Goal: Task Accomplishment & Management: Complete application form

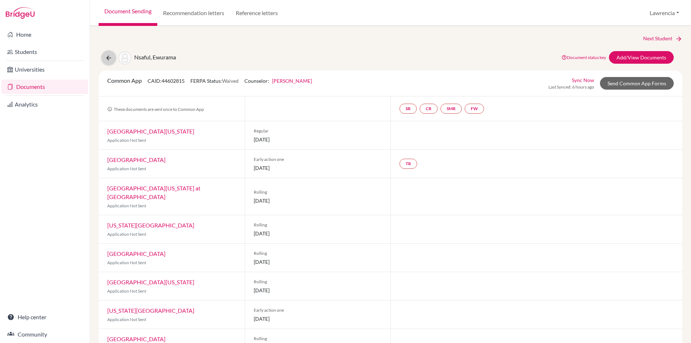
drag, startPoint x: 109, startPoint y: 56, endPoint x: 113, endPoint y: 51, distance: 6.6
click at [107, 55] on icon at bounding box center [108, 57] width 7 height 7
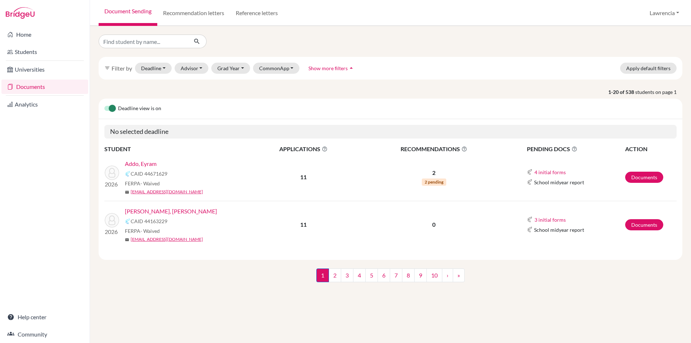
click at [137, 162] on link "Addo, Eyram" at bounding box center [141, 163] width 32 height 9
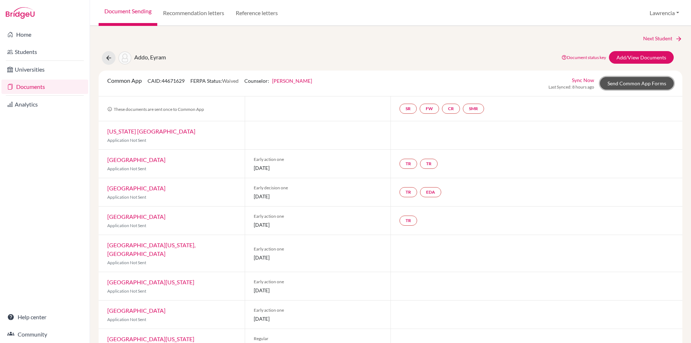
click at [627, 82] on link "Send Common App Forms" at bounding box center [637, 83] width 74 height 13
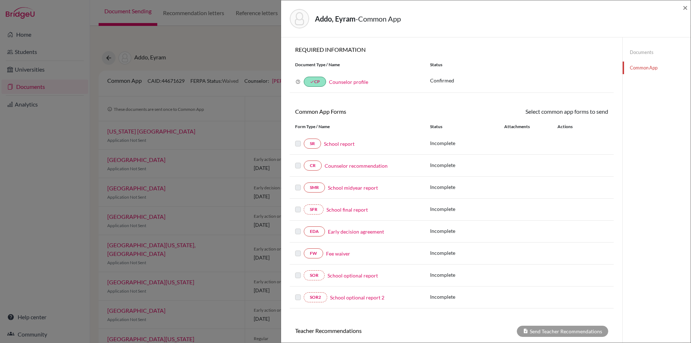
click at [345, 81] on link "Counselor profile" at bounding box center [348, 82] width 39 height 6
click at [682, 6] on div "Addo, Eyram - Common App ×" at bounding box center [486, 18] width 404 height 31
click at [685, 5] on span "×" at bounding box center [684, 7] width 5 height 10
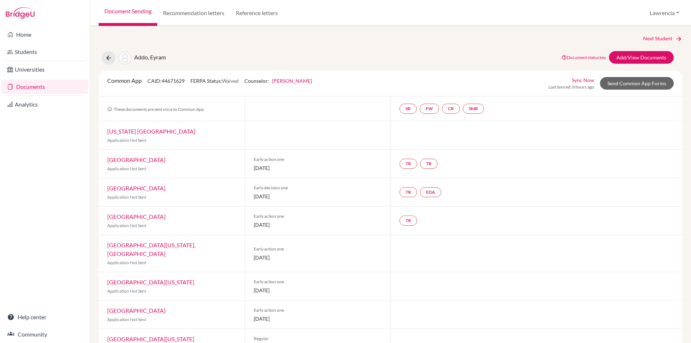
click at [115, 54] on div "Addo, Eyram" at bounding box center [134, 58] width 64 height 14
click at [109, 59] on icon at bounding box center [108, 57] width 7 height 7
click at [32, 85] on link "Documents" at bounding box center [44, 87] width 87 height 14
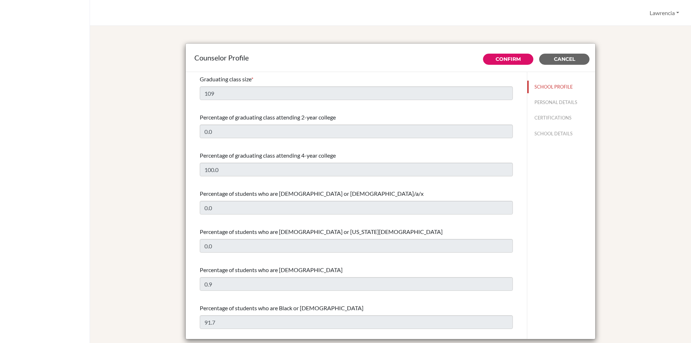
select select "1"
select select "313639"
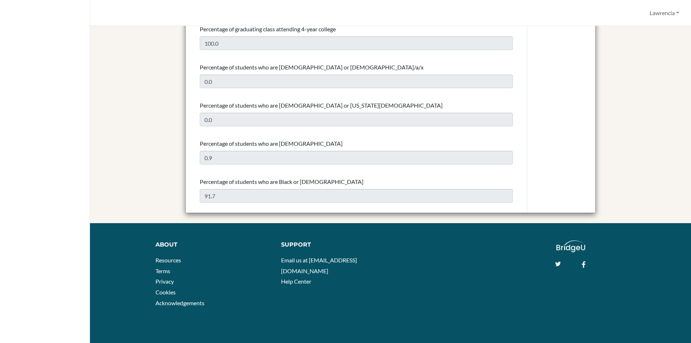
drag, startPoint x: 110, startPoint y: 127, endPoint x: 117, endPoint y: 127, distance: 6.8
click at [112, 127] on div "Counselor Profile Confirm Cancel Graduating class size * 109 Percentage of grad…" at bounding box center [391, 65] width 584 height 315
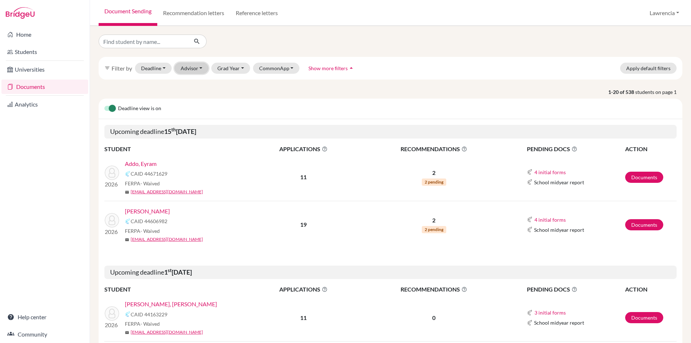
click at [196, 67] on button "Advisor" at bounding box center [191, 68] width 34 height 11
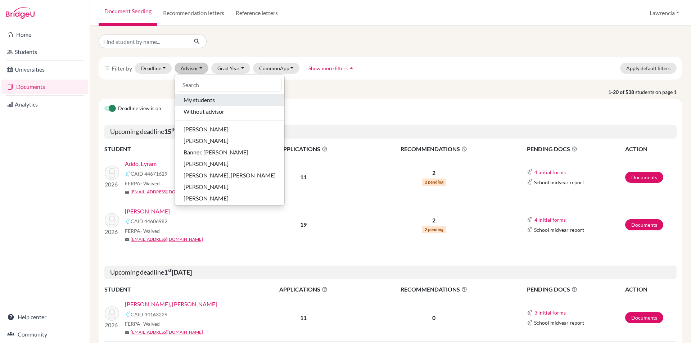
click at [185, 101] on span "My students" at bounding box center [198, 100] width 31 height 9
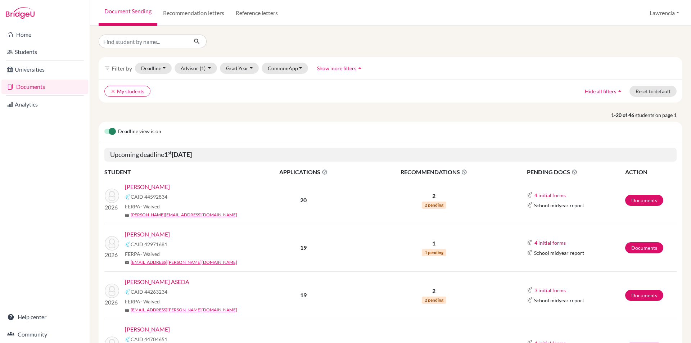
click at [170, 186] on link "ADAE MENSAH, KENNY" at bounding box center [147, 186] width 45 height 9
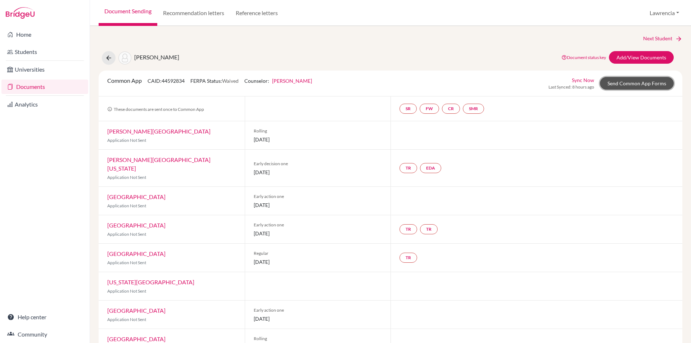
click at [623, 82] on link "Send Common App Forms" at bounding box center [637, 83] width 74 height 13
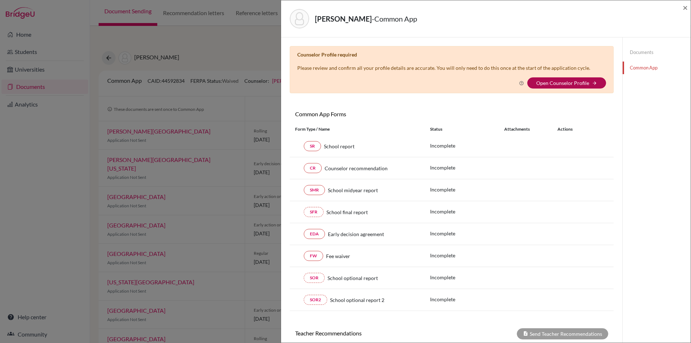
click at [559, 81] on link "Open Counselor Profile" at bounding box center [562, 83] width 53 height 6
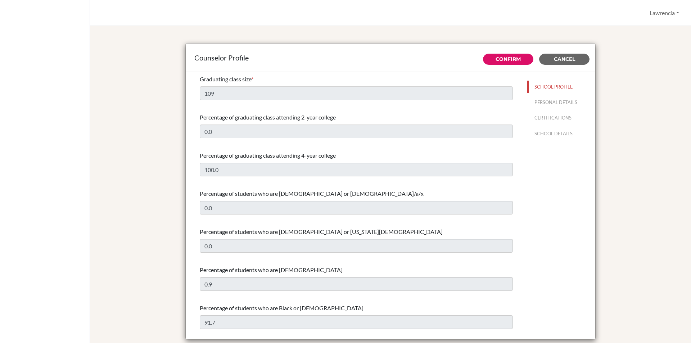
select select "1"
select select "313639"
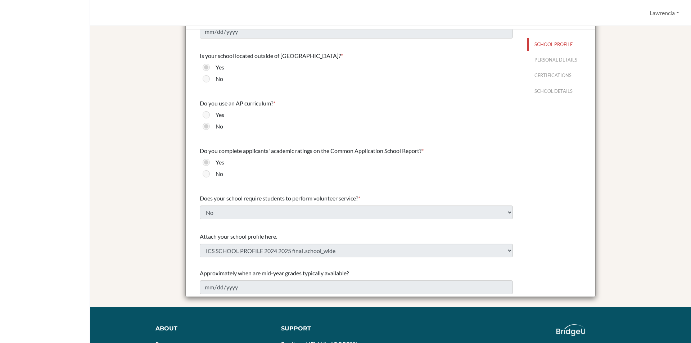
scroll to position [108, 0]
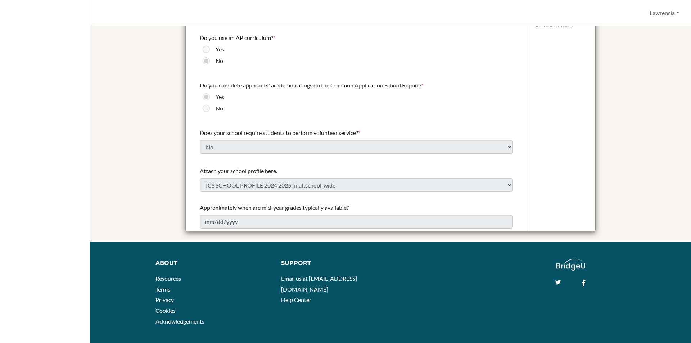
click at [341, 214] on div "Approximately when are mid-year grades typically available? 2026-02-10" at bounding box center [356, 215] width 313 height 31
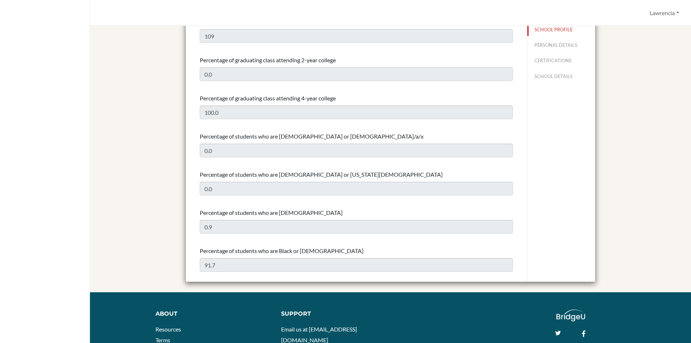
scroll to position [0, 0]
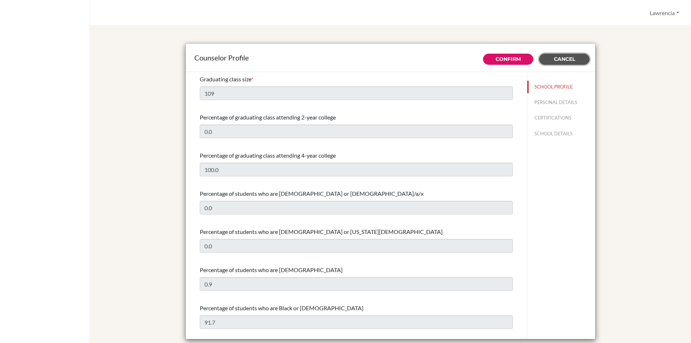
click at [561, 58] on span "Cancel" at bounding box center [564, 59] width 21 height 6
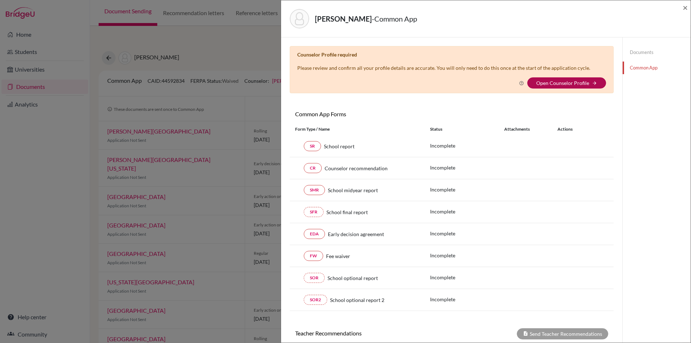
click at [564, 86] on link "Open Counselor Profile" at bounding box center [562, 83] width 53 height 6
click at [571, 83] on link "Open Counselor Profile" at bounding box center [562, 83] width 53 height 6
click at [592, 81] on icon "arrow_forward" at bounding box center [594, 83] width 5 height 5
click at [636, 65] on link "Common App" at bounding box center [656, 68] width 68 height 13
click at [635, 51] on link "Documents" at bounding box center [656, 52] width 68 height 13
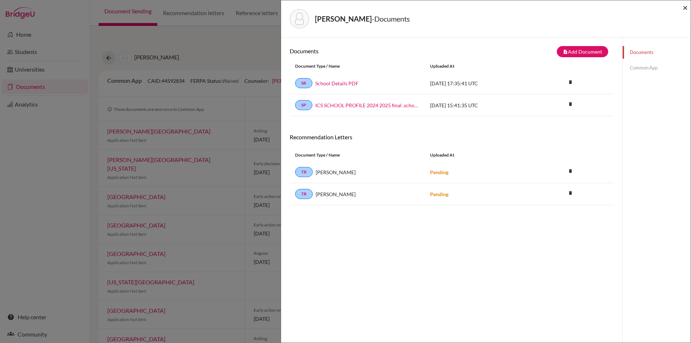
click at [685, 9] on span "×" at bounding box center [684, 7] width 5 height 10
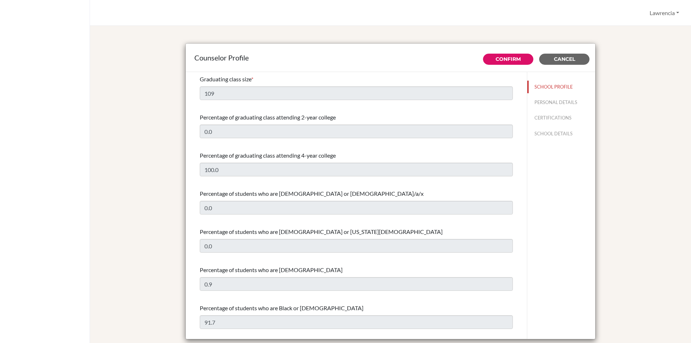
select select "1"
select select "313639"
click at [550, 114] on button "CERTIFICATIONS" at bounding box center [561, 118] width 68 height 13
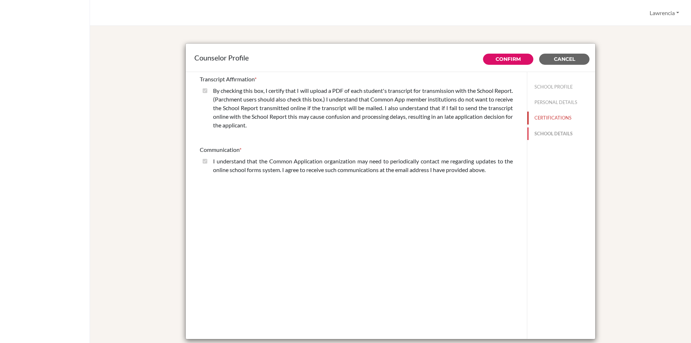
click at [554, 130] on button "SCHOOL DETAILS" at bounding box center [561, 133] width 68 height 13
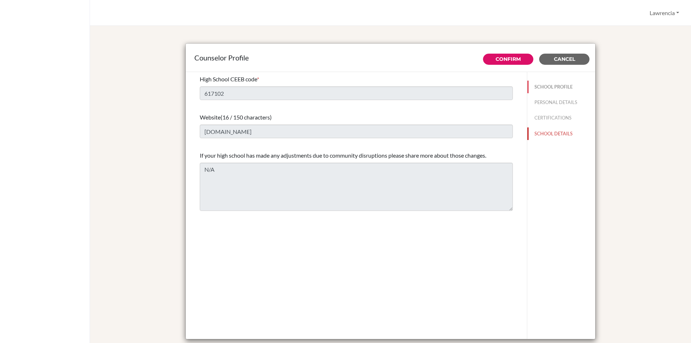
click at [544, 86] on button "SCHOOL PROFILE" at bounding box center [561, 87] width 68 height 13
type input "109"
type input "0.0"
select select "1"
select select "313639"
